Goal: Information Seeking & Learning: Learn about a topic

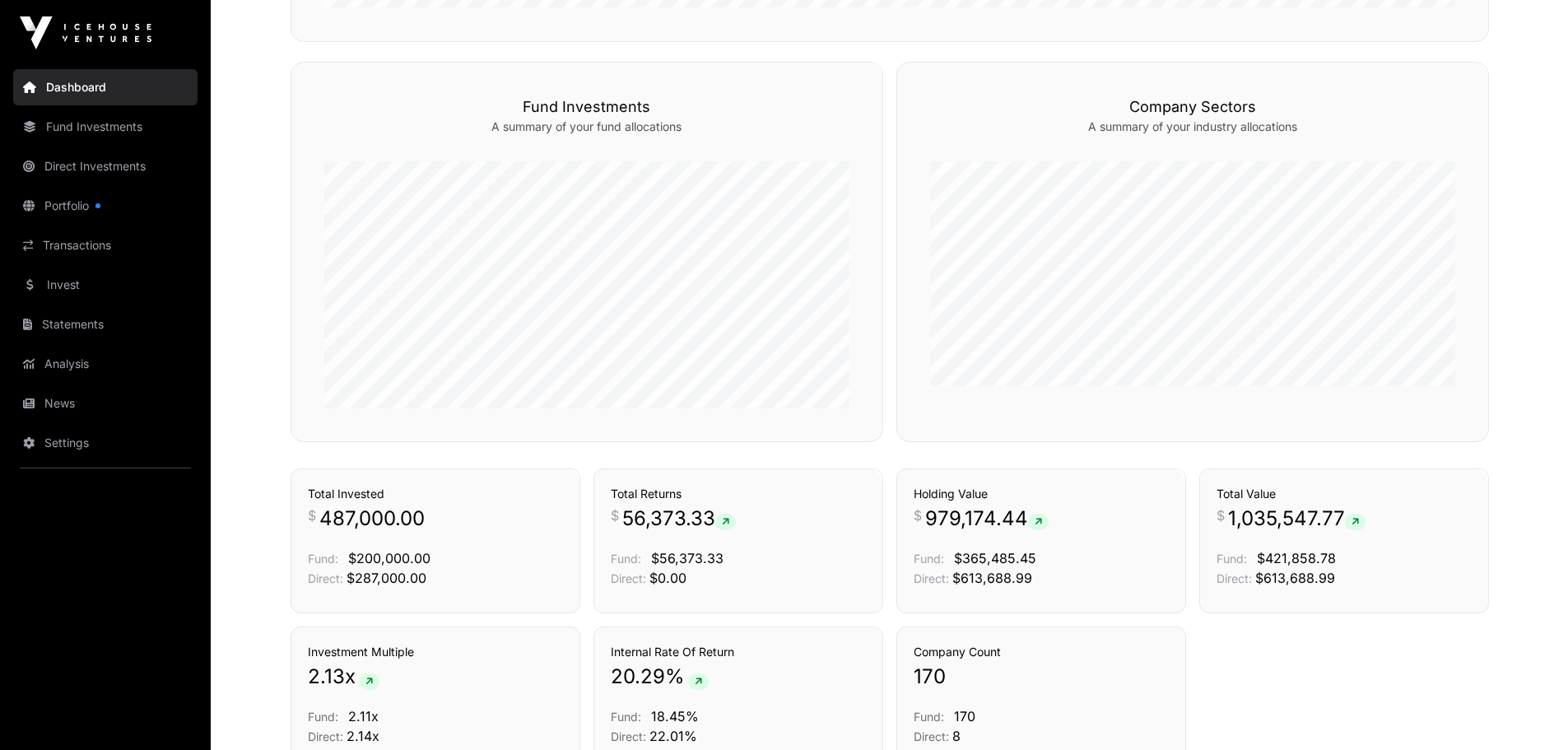
scroll to position [909, 0]
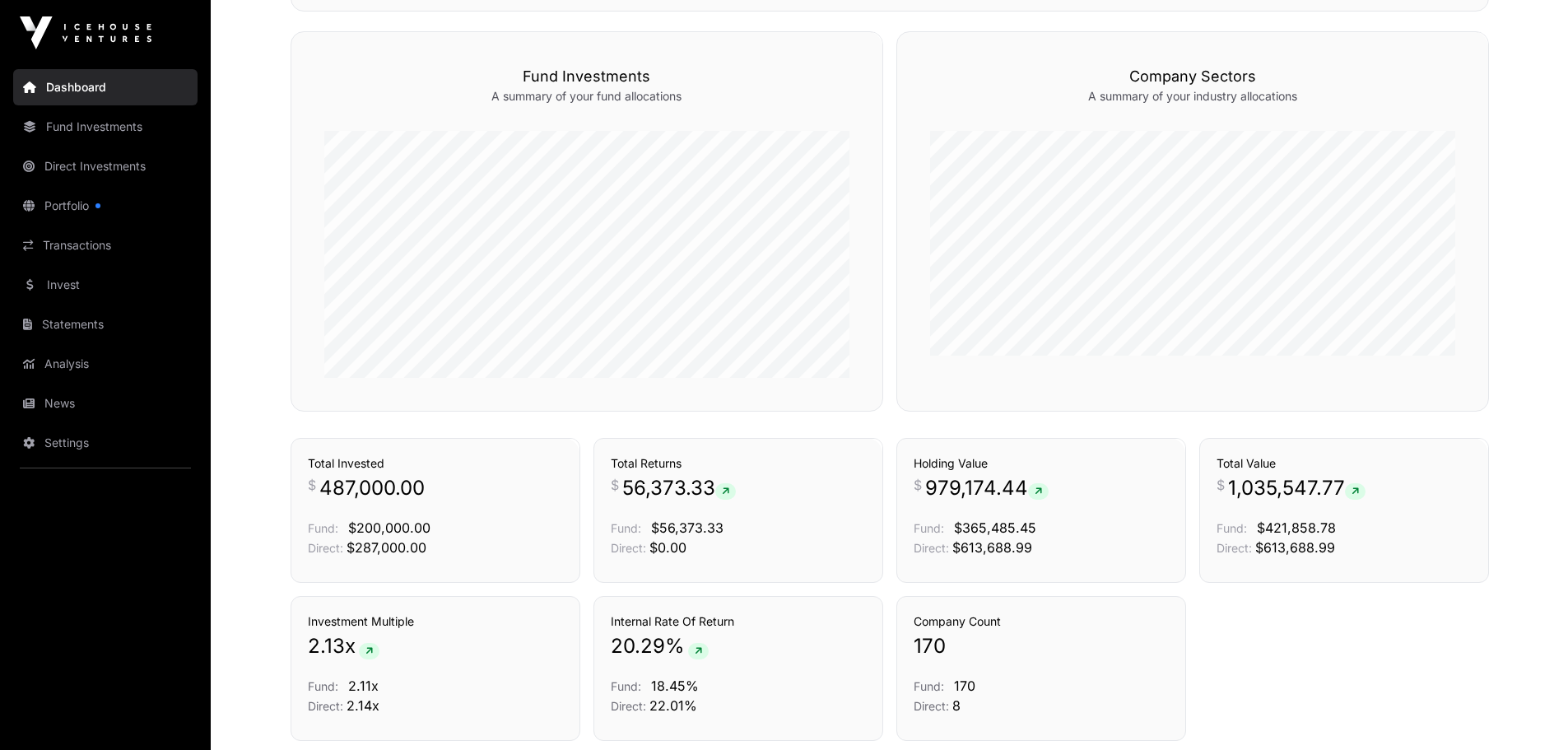
click at [75, 207] on link "Portfolio" at bounding box center [105, 206] width 184 height 37
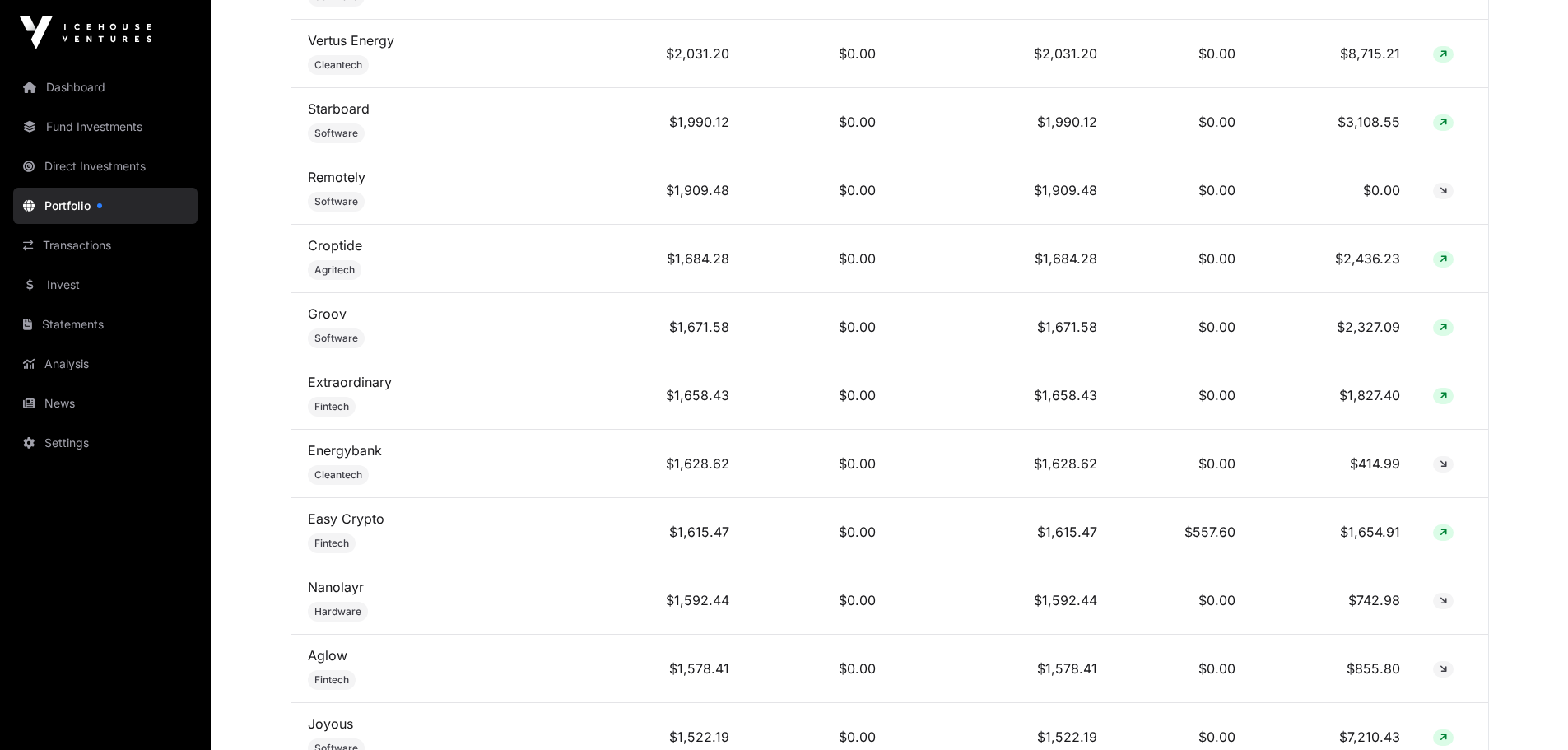
scroll to position [2442, 0]
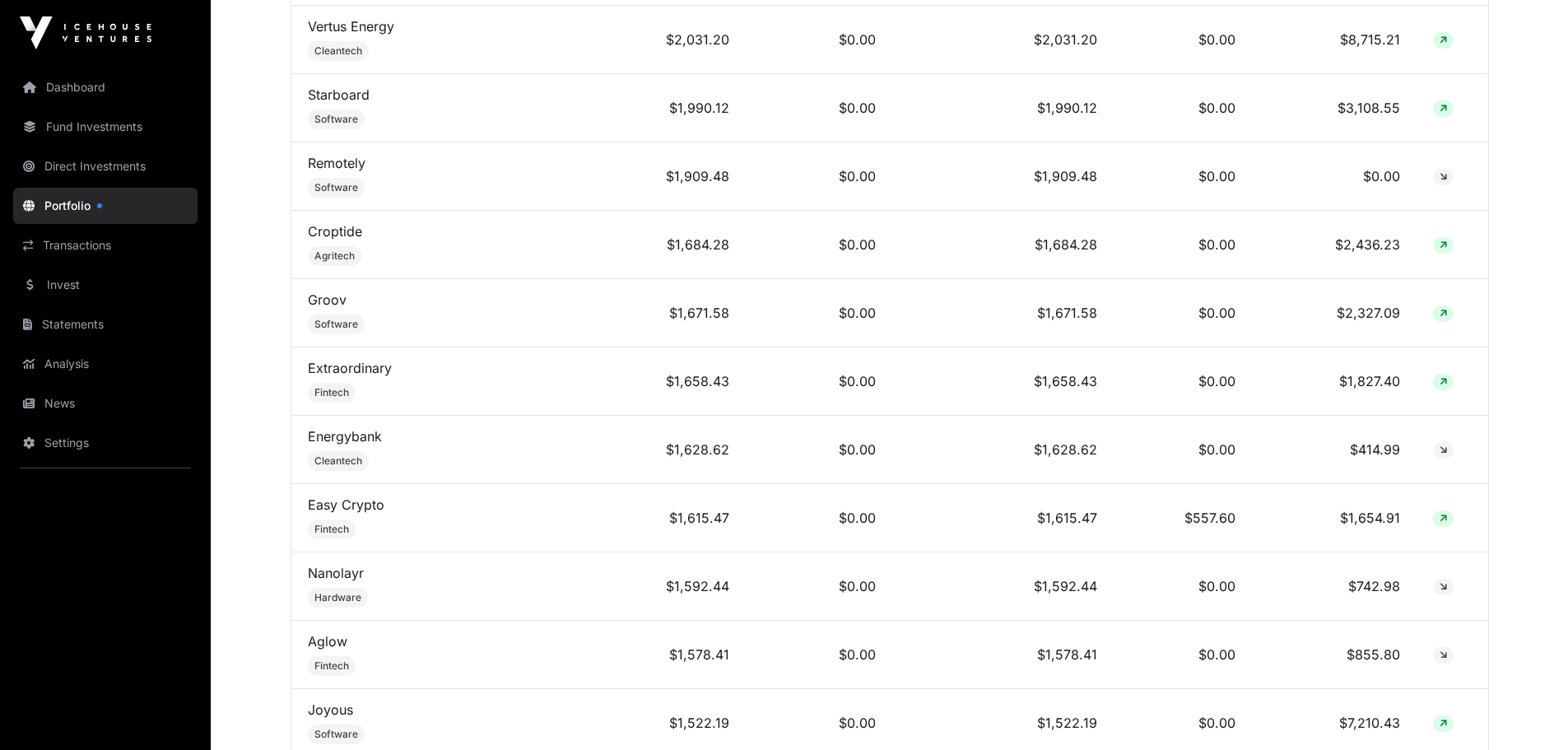
click at [346, 376] on link "Extraordinary" at bounding box center [350, 368] width 84 height 16
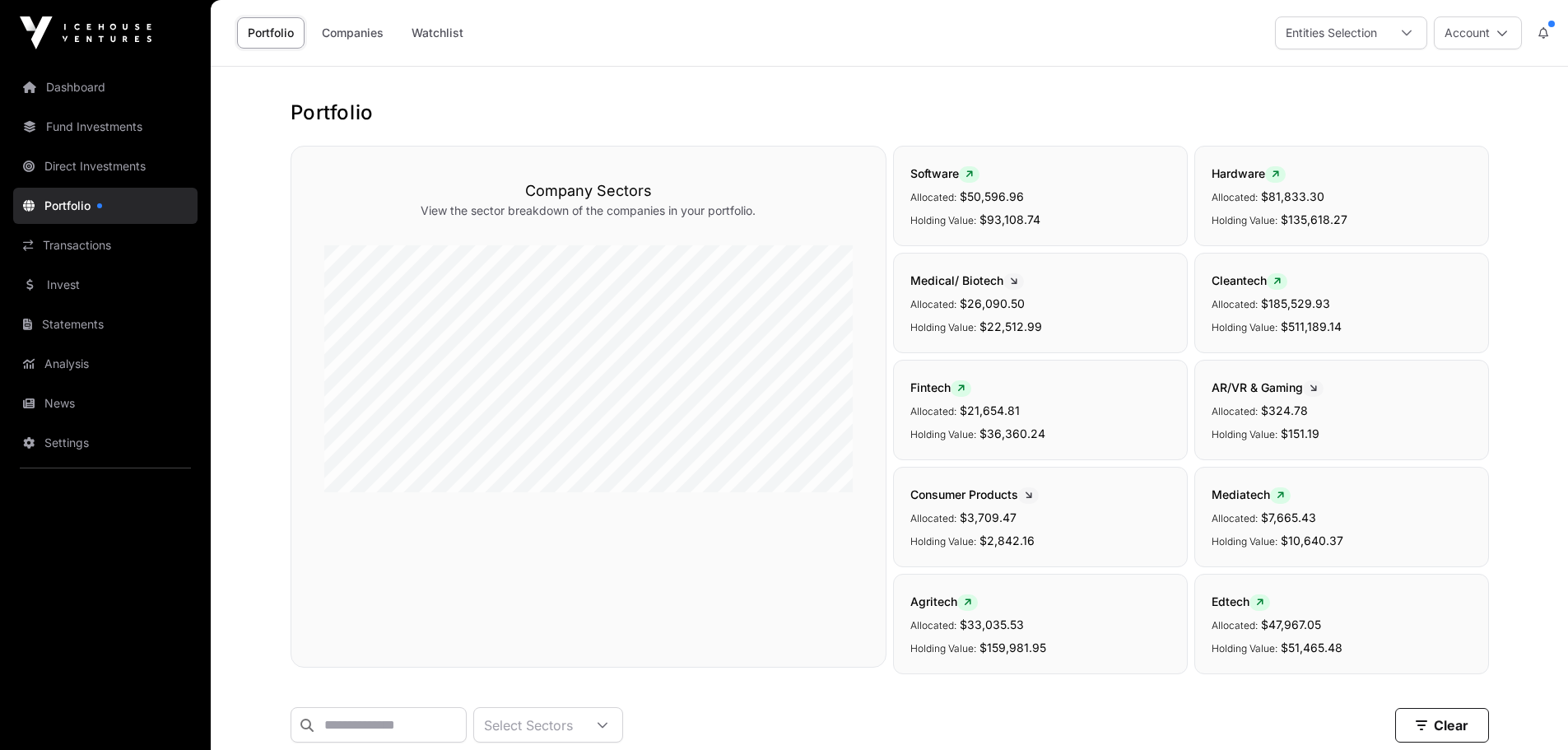
click at [55, 401] on link "News" at bounding box center [105, 403] width 184 height 37
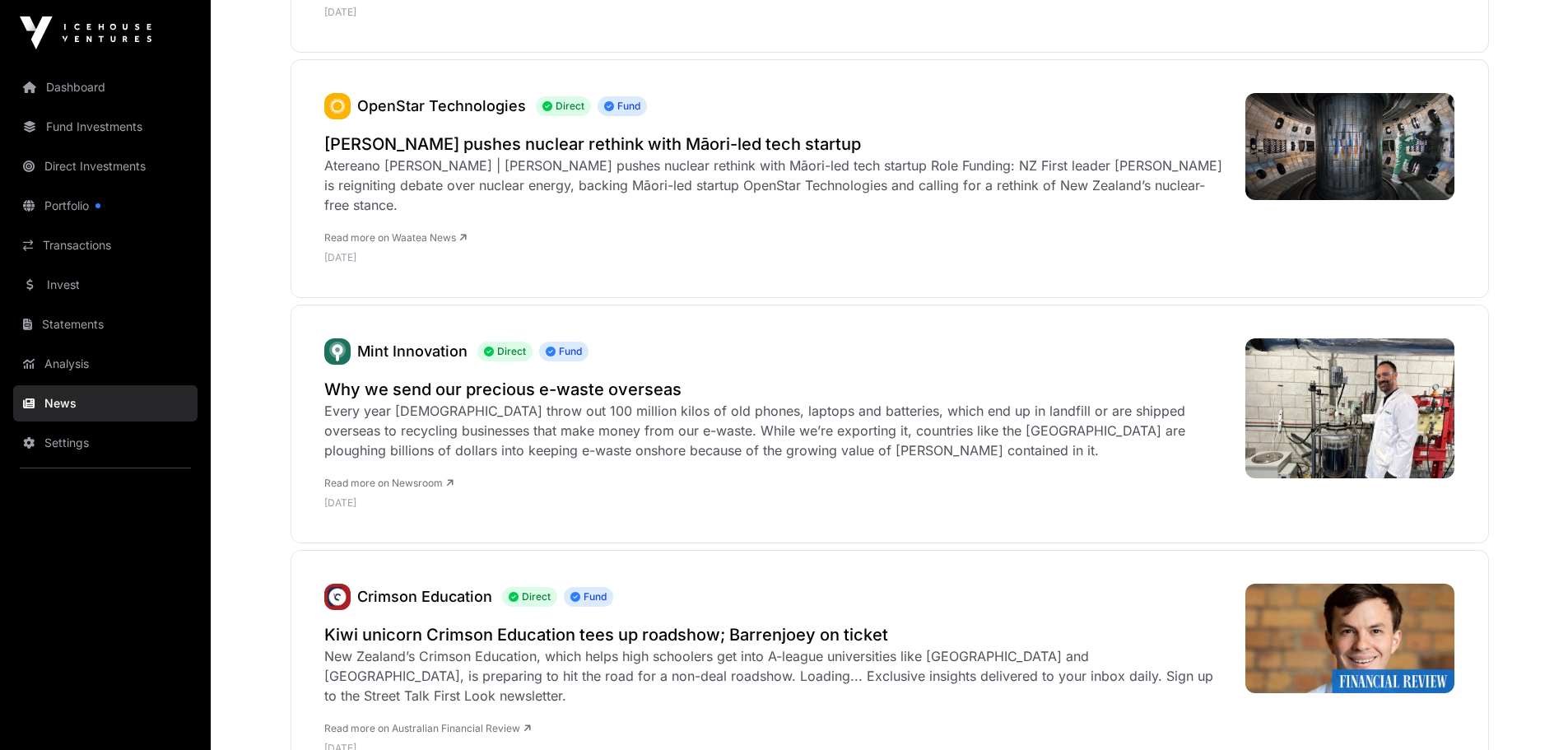
scroll to position [1460, 0]
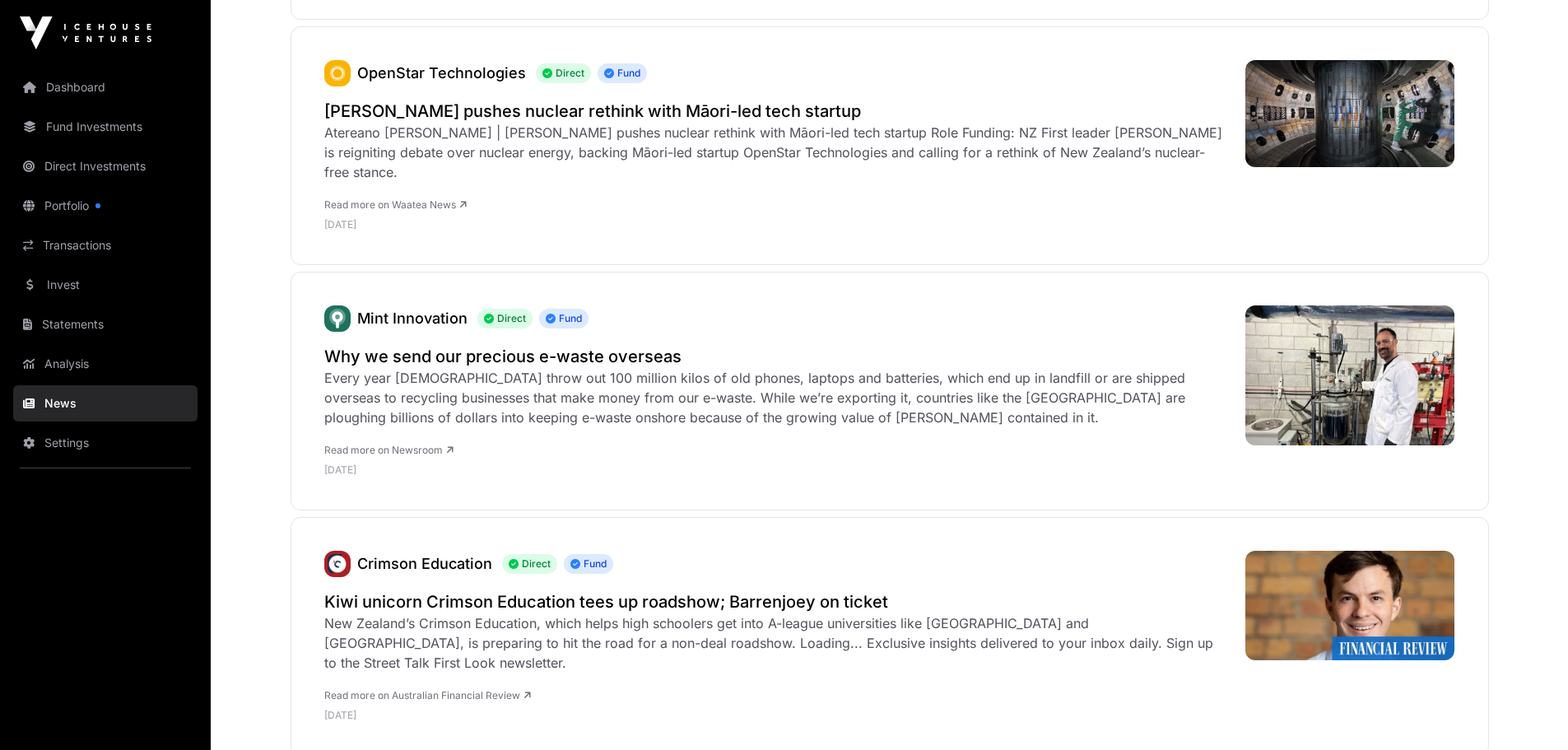
click at [521, 345] on h2 "Why we send our precious e-waste overseas" at bounding box center [776, 356] width 904 height 23
